Goal: Transaction & Acquisition: Download file/media

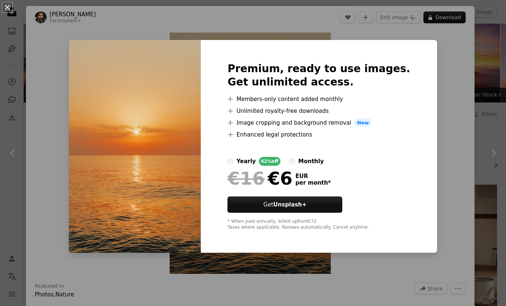
scroll to position [289, 0]
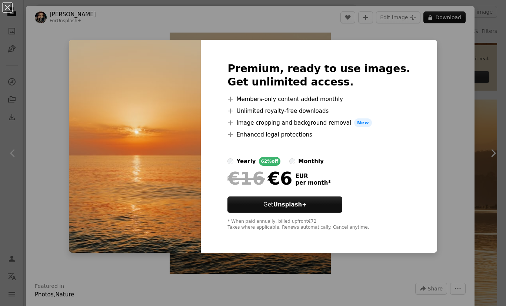
click at [442, 190] on div "An X shape Premium, ready to use images. Get unlimited access. A plus sign Memb…" at bounding box center [253, 153] width 506 height 306
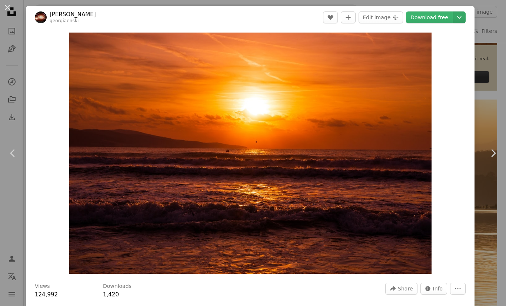
click at [465, 16] on icon "Chevron down" at bounding box center [459, 17] width 12 height 9
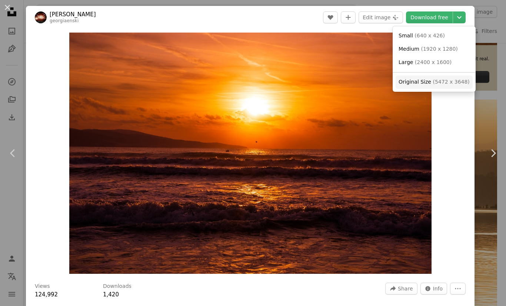
click at [433, 79] on span "( 5472 x 3648 )" at bounding box center [451, 82] width 37 height 6
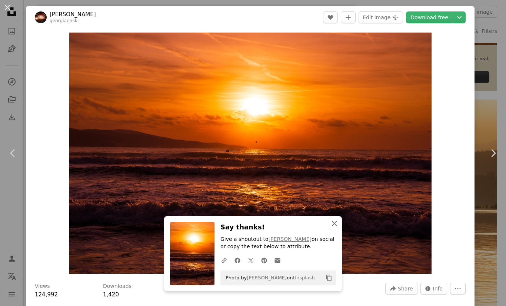
click at [339, 231] on button "An X shape Close" at bounding box center [334, 223] width 15 height 15
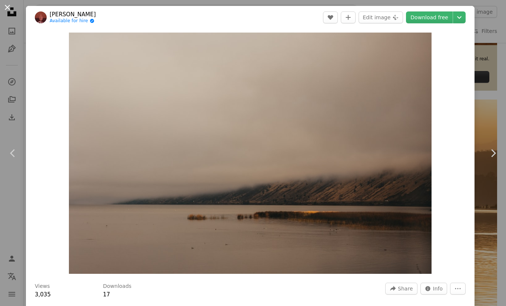
click at [10, 5] on button "An X shape" at bounding box center [7, 7] width 9 height 9
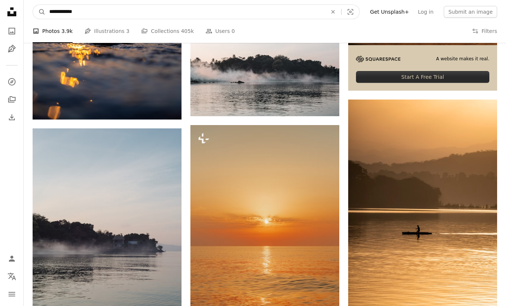
click at [79, 12] on input "**********" at bounding box center [185, 12] width 279 height 14
type input "*"
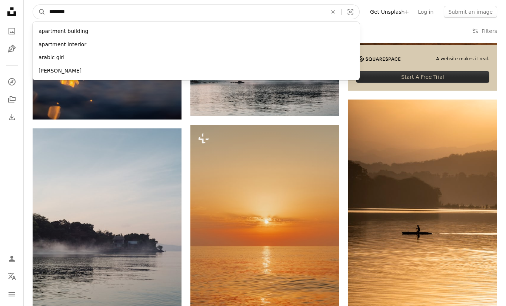
type input "*********"
click at [39, 12] on button "A magnifying glass" at bounding box center [39, 12] width 13 height 14
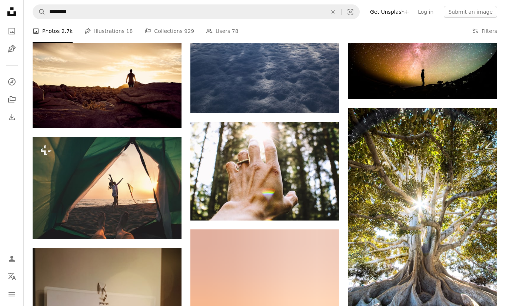
scroll to position [390, 0]
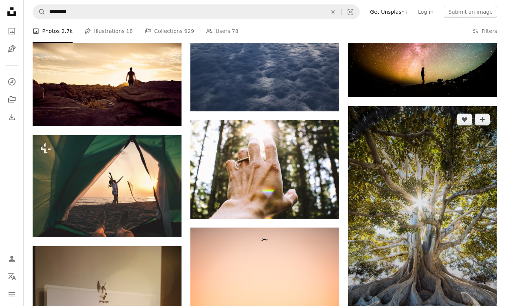
click at [457, 245] on img at bounding box center [422, 217] width 149 height 223
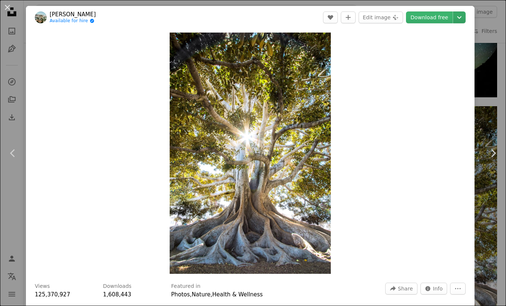
click at [464, 19] on icon "Chevron down" at bounding box center [459, 17] width 12 height 9
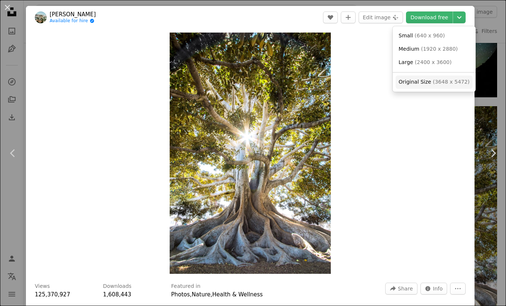
click at [449, 81] on span "( 3648 x 5472 )" at bounding box center [451, 82] width 37 height 6
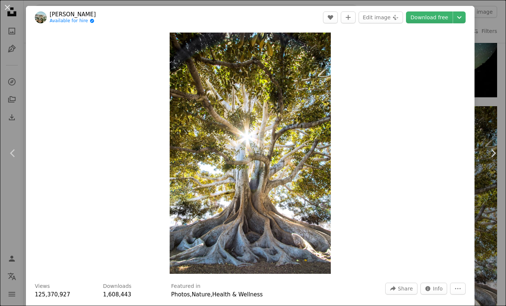
scroll to position [414, 0]
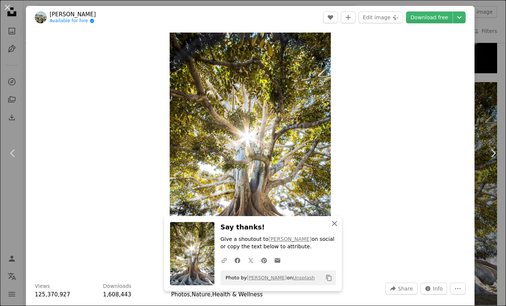
click at [336, 226] on icon "button" at bounding box center [334, 223] width 5 height 5
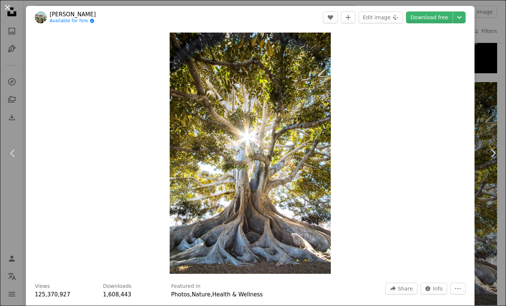
click at [9, 4] on button "An X shape" at bounding box center [7, 7] width 9 height 9
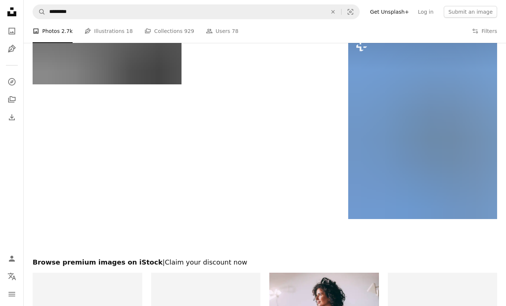
scroll to position [1214, 0]
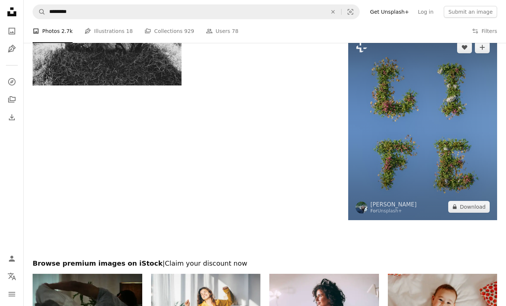
click at [440, 189] on img at bounding box center [422, 127] width 149 height 186
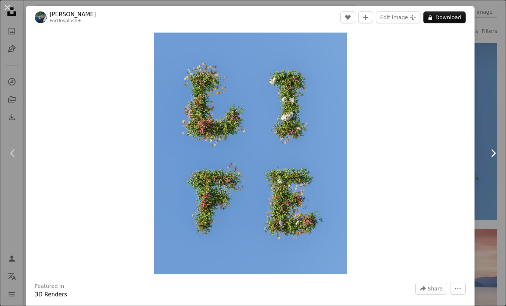
click at [486, 178] on link "Chevron right" at bounding box center [493, 153] width 26 height 71
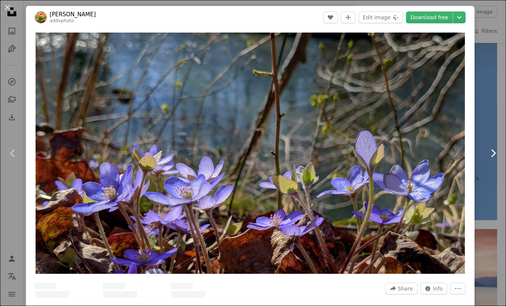
click at [489, 159] on icon "Chevron right" at bounding box center [493, 153] width 12 height 12
